Goal: Find specific page/section: Find specific page/section

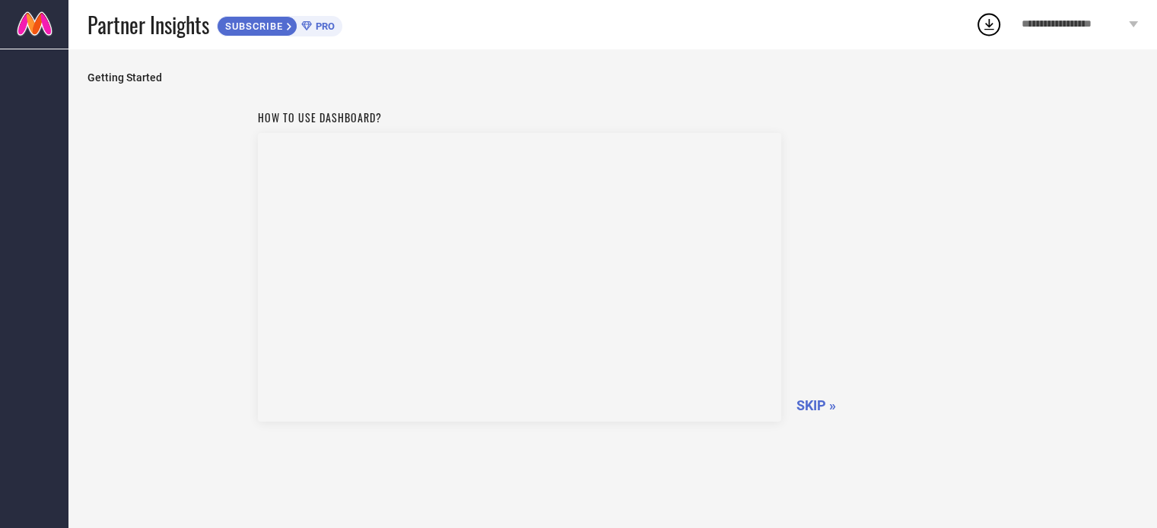
click at [1122, 19] on span "**********" at bounding box center [1072, 24] width 103 height 13
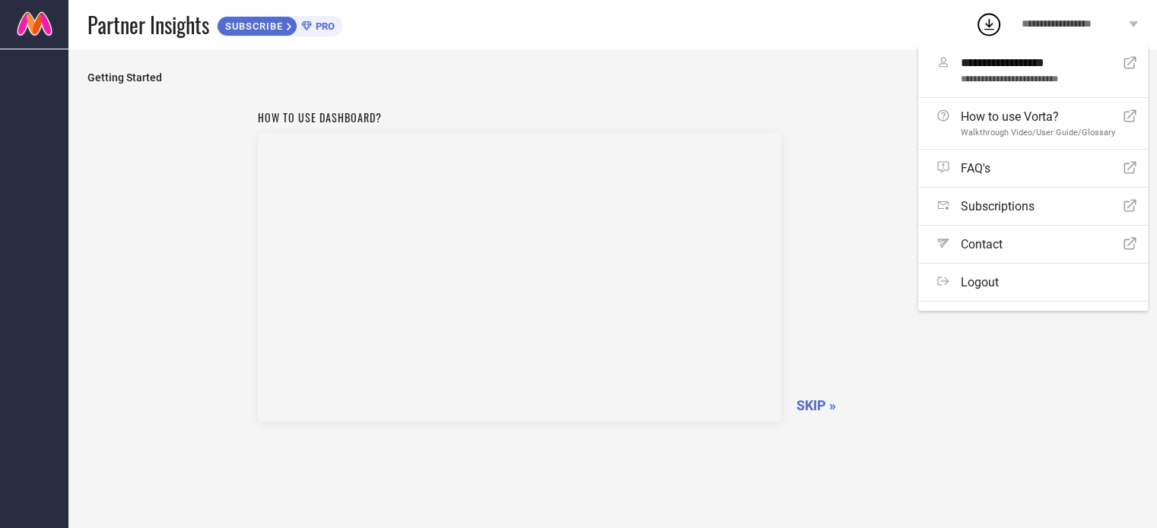
click at [1122, 19] on span "**********" at bounding box center [1072, 24] width 103 height 13
